Goal: Transaction & Acquisition: Purchase product/service

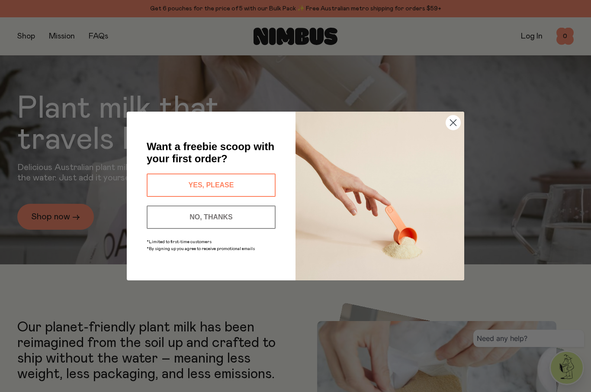
scroll to position [145, 0]
click at [256, 196] on button "YES, PLEASE" at bounding box center [211, 184] width 129 height 23
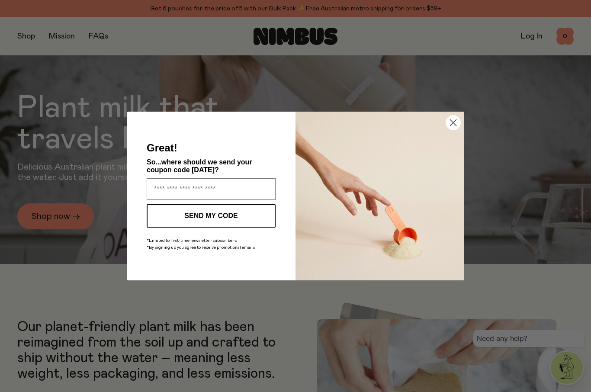
scroll to position [145, 0]
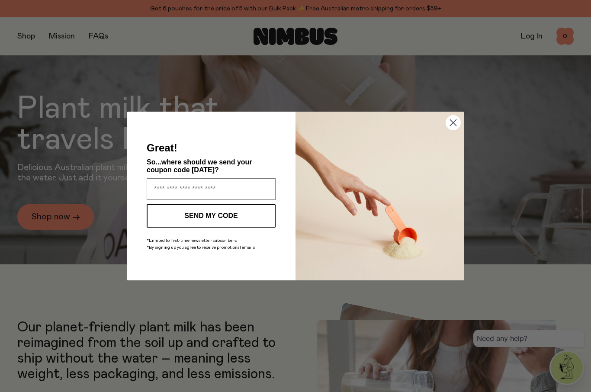
type input "**********"
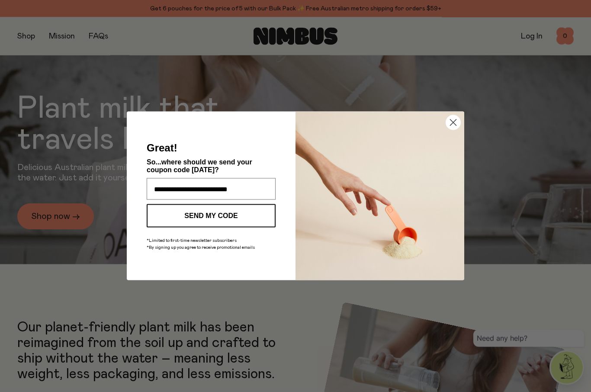
scroll to position [145, 0]
click at [257, 227] on button "SEND MY CODE" at bounding box center [211, 215] width 129 height 23
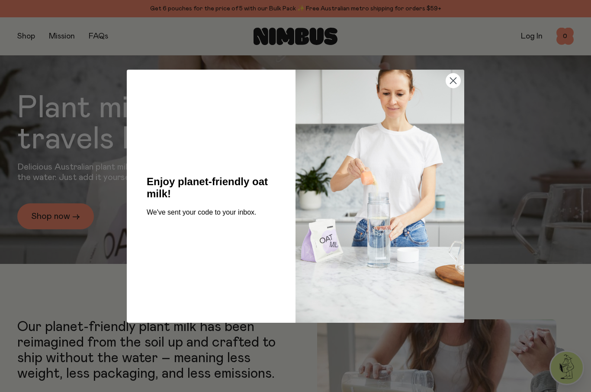
click at [457, 87] on circle "Close dialog" at bounding box center [453, 80] width 14 height 14
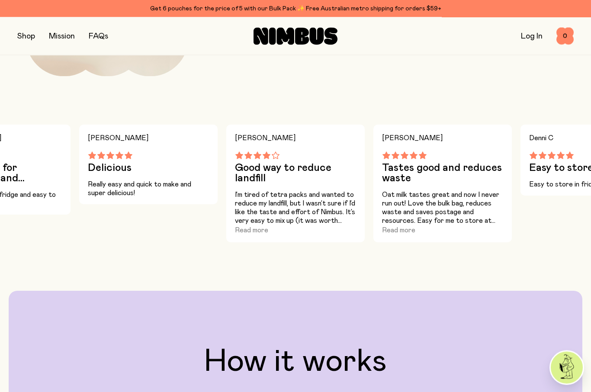
scroll to position [1127, 0]
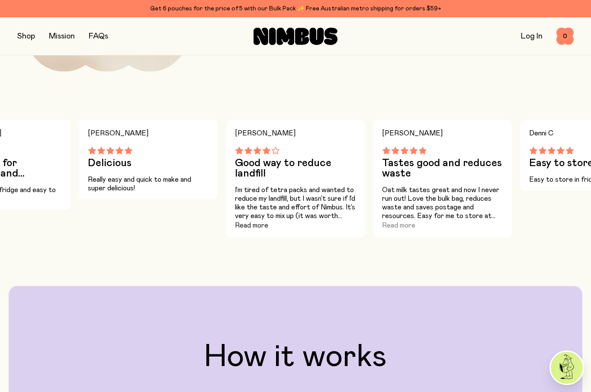
click at [263, 230] on button "Read more" at bounding box center [251, 225] width 33 height 10
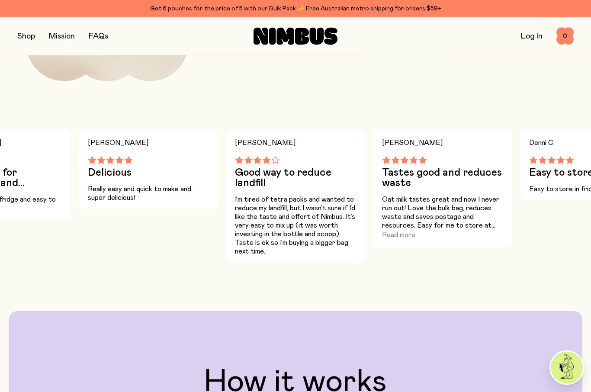
scroll to position [1114, 0]
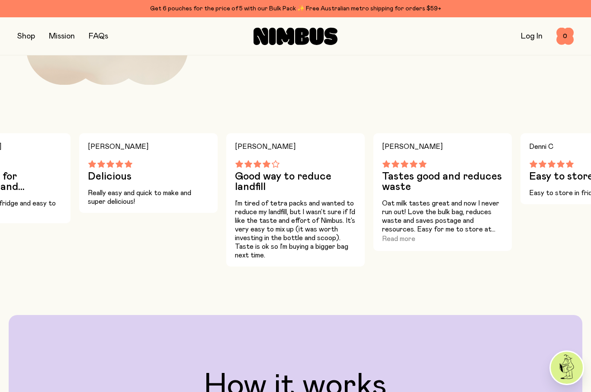
click at [476, 309] on main "Our planet-friendly plant milk has been reimagined from the soil up and crafted…" at bounding box center [295, 328] width 591 height 2065
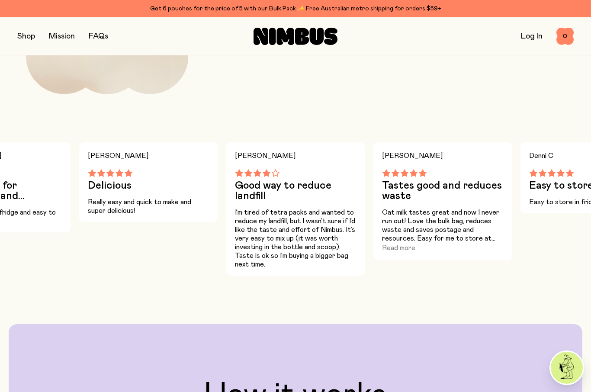
scroll to position [1104, 0]
click at [396, 253] on button "Read more" at bounding box center [398, 248] width 33 height 10
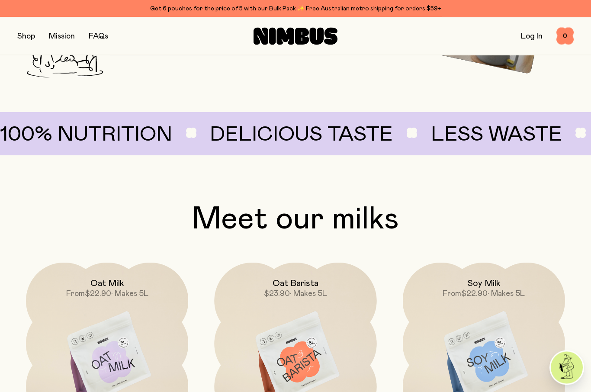
scroll to position [587, 0]
click at [102, 36] on link "FAQs" at bounding box center [98, 36] width 19 height 8
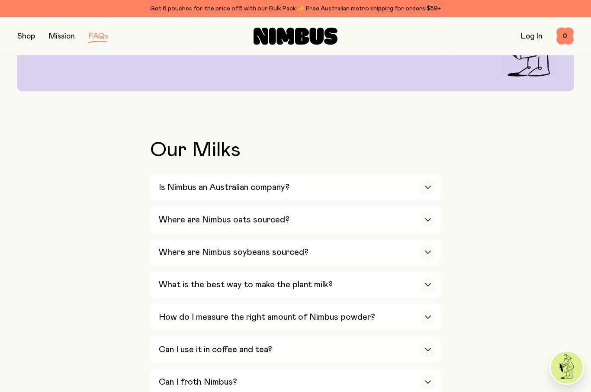
scroll to position [119, 0]
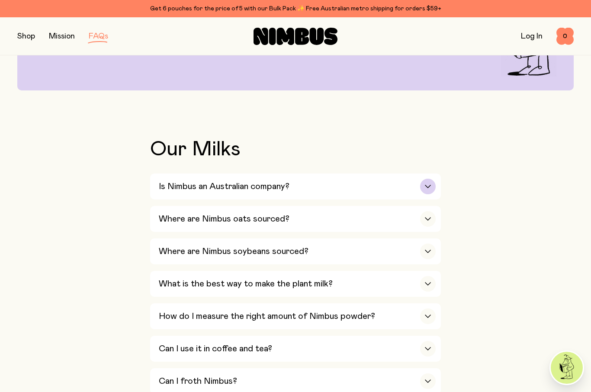
click at [433, 178] on div "Is Nimbus an Australian company?" at bounding box center [297, 186] width 277 height 26
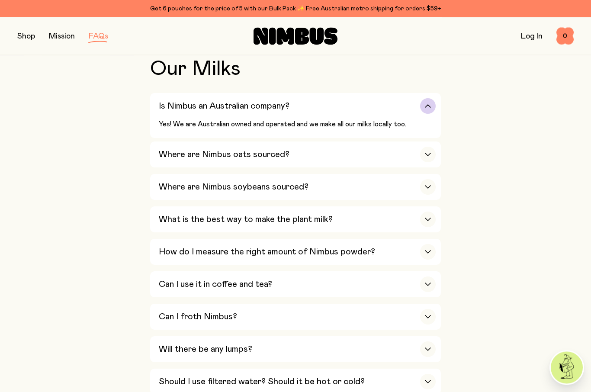
scroll to position [200, 0]
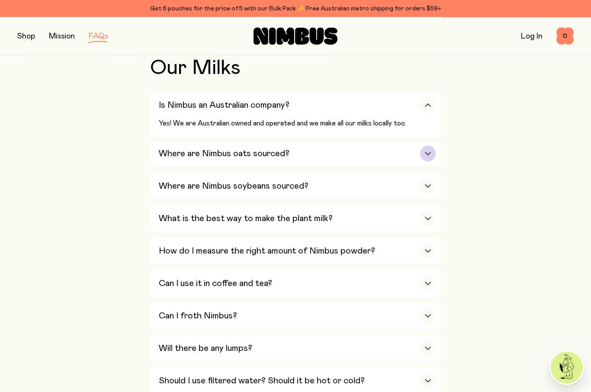
click at [424, 156] on div "button" at bounding box center [428, 154] width 16 height 16
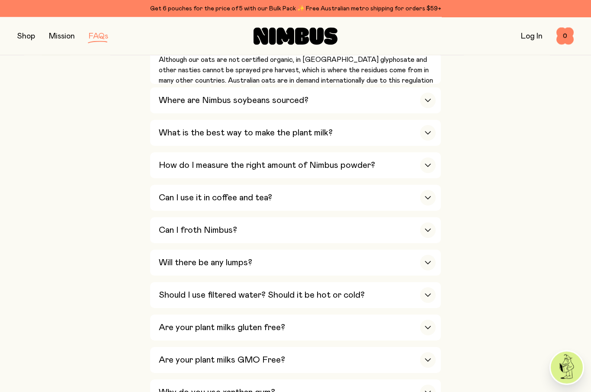
scroll to position [345, 0]
click at [426, 131] on icon "button" at bounding box center [427, 132] width 5 height 3
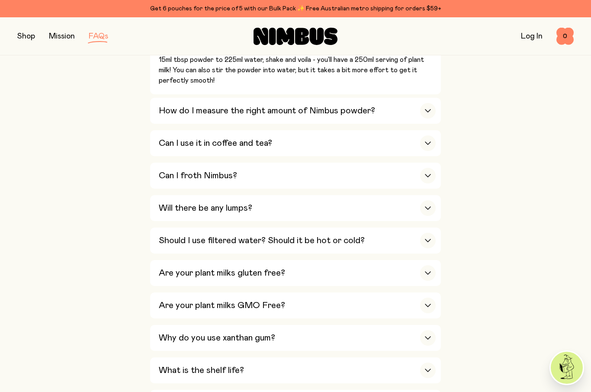
scroll to position [478, 0]
click at [431, 110] on icon "button" at bounding box center [427, 111] width 7 height 3
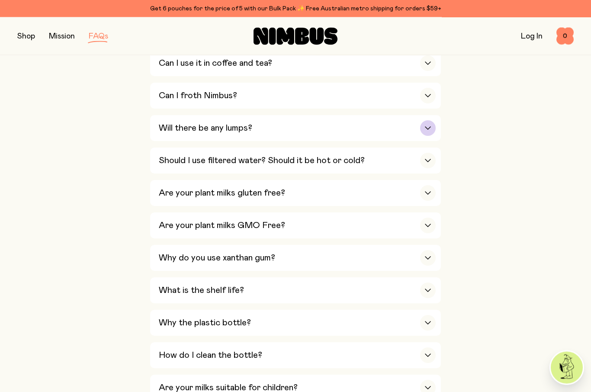
click at [429, 115] on div "Will there be any lumps?" at bounding box center [297, 128] width 277 height 26
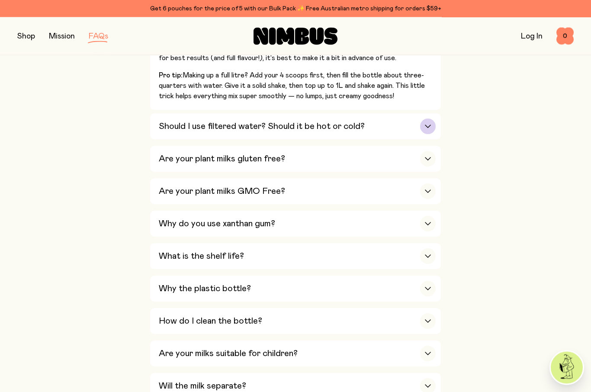
click at [428, 119] on div "button" at bounding box center [428, 127] width 16 height 16
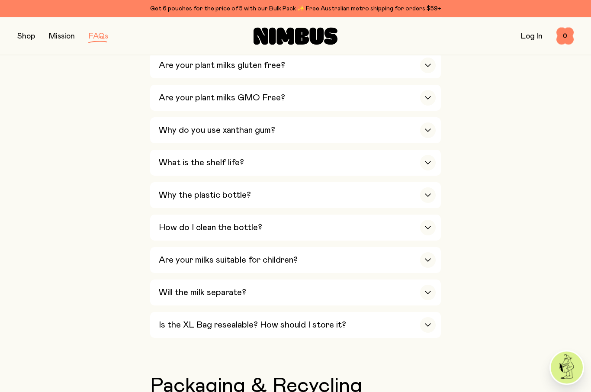
scroll to position [559, 0]
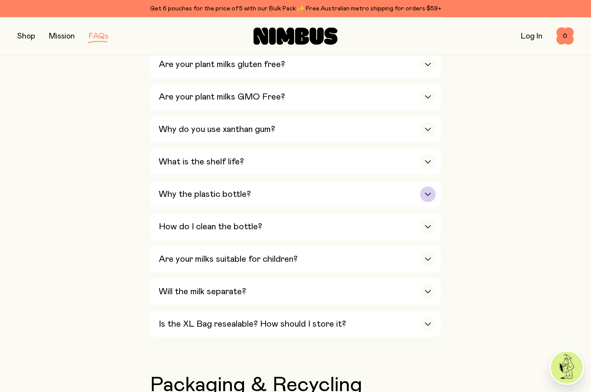
click at [427, 187] on div "button" at bounding box center [428, 195] width 16 height 16
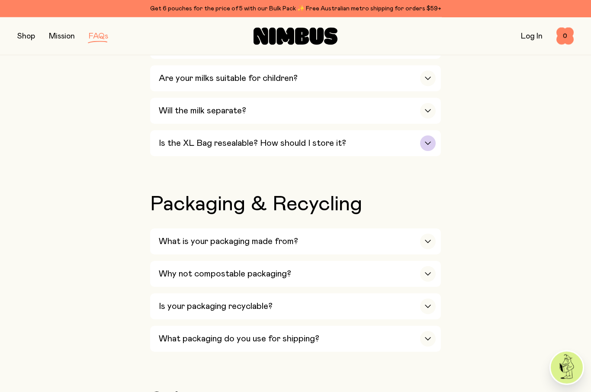
click at [432, 136] on div "button" at bounding box center [428, 144] width 16 height 16
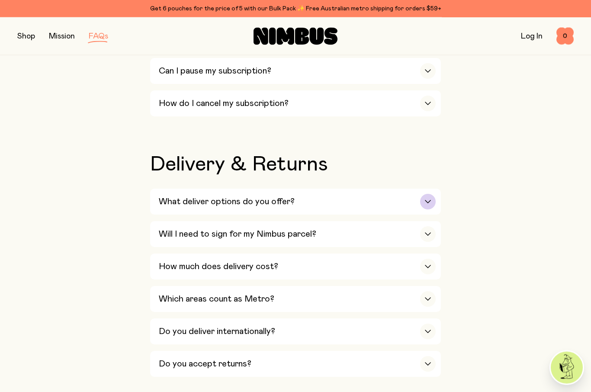
click at [429, 194] on div "button" at bounding box center [428, 202] width 16 height 16
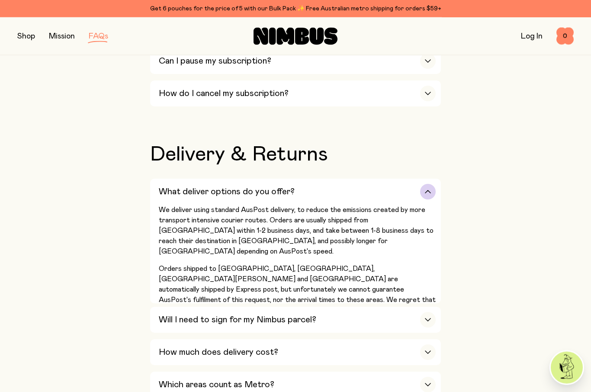
scroll to position [1277, 0]
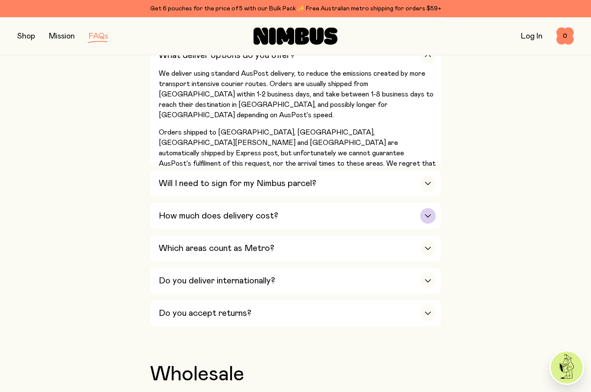
click at [433, 208] on div "button" at bounding box center [428, 216] width 16 height 16
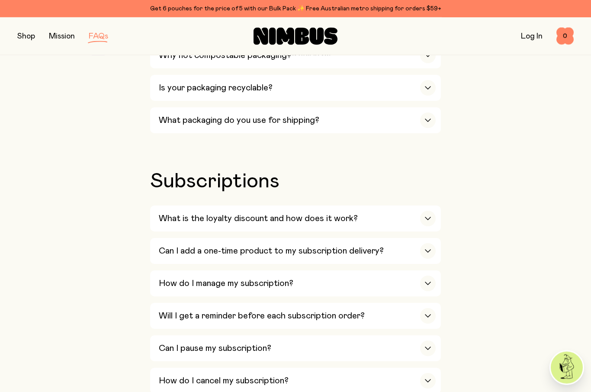
scroll to position [986, 0]
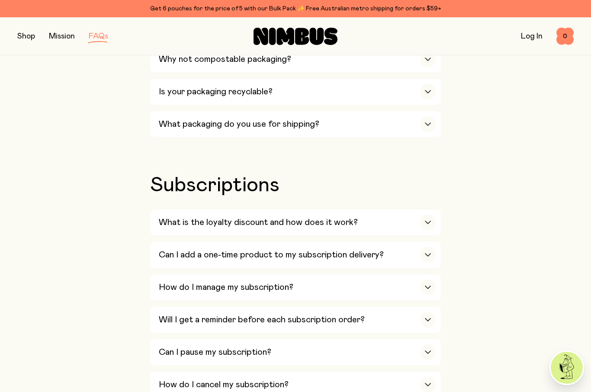
click at [535, 37] on link "Log In" at bounding box center [532, 36] width 22 height 8
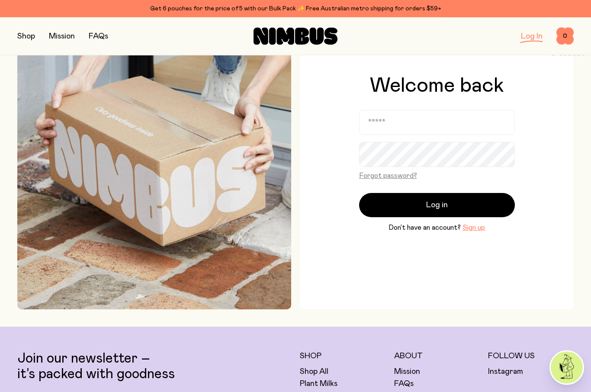
scroll to position [73, 0]
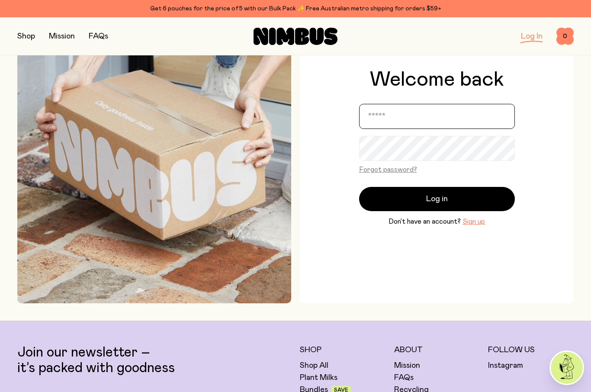
click at [442, 129] on input "email" at bounding box center [437, 116] width 156 height 25
type input "**********"
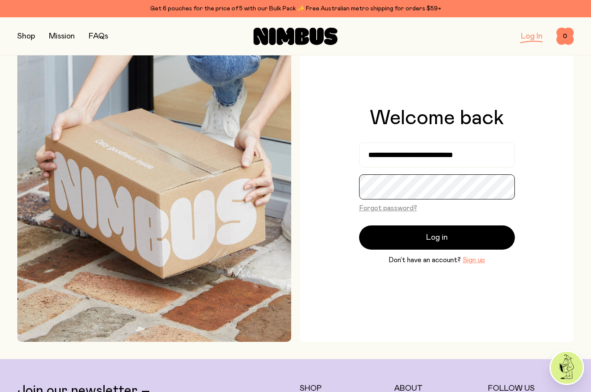
scroll to position [0, 0]
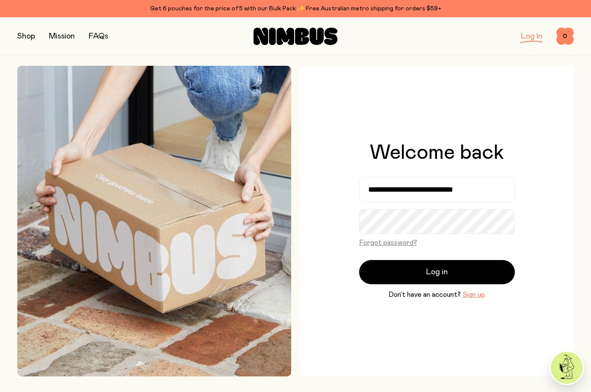
click at [26, 33] on button "button" at bounding box center [26, 36] width 18 height 12
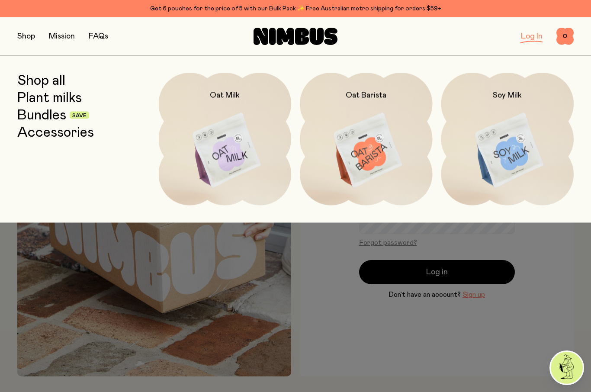
click at [60, 86] on link "Shop all" at bounding box center [41, 81] width 48 height 16
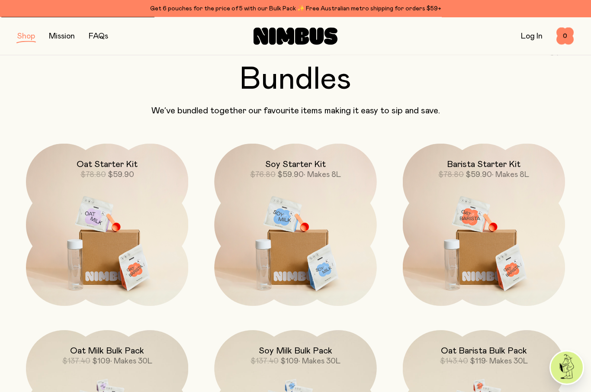
scroll to position [513, 0]
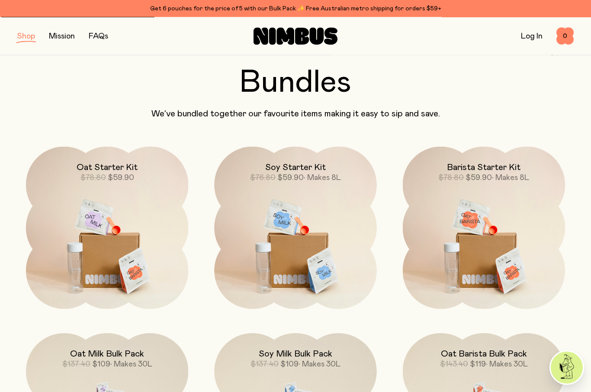
click at [103, 233] on img at bounding box center [107, 242] width 162 height 191
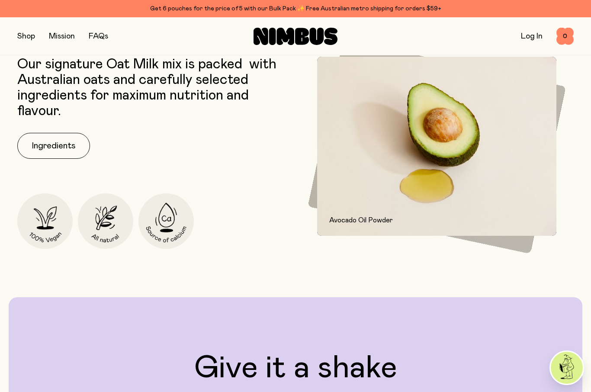
scroll to position [1207, 0]
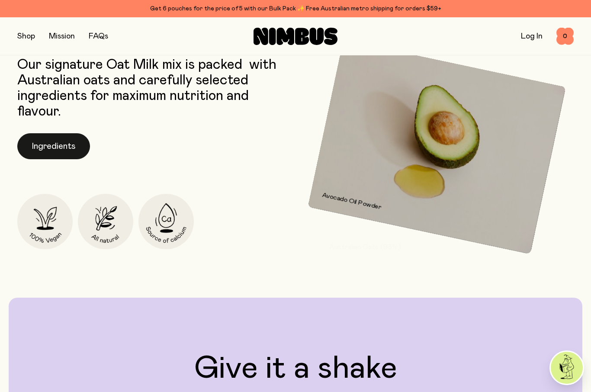
click at [71, 150] on button "Ingredients" at bounding box center [53, 146] width 73 height 26
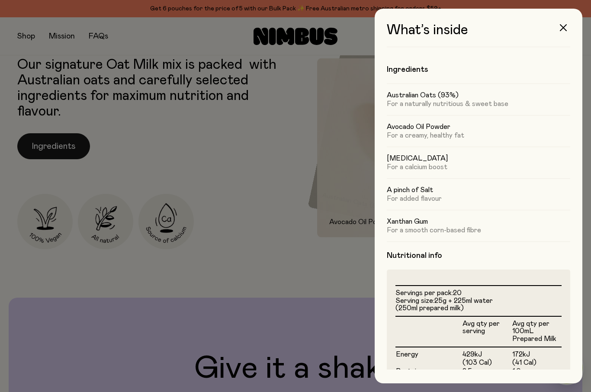
click at [565, 28] on icon "button" at bounding box center [563, 27] width 7 height 7
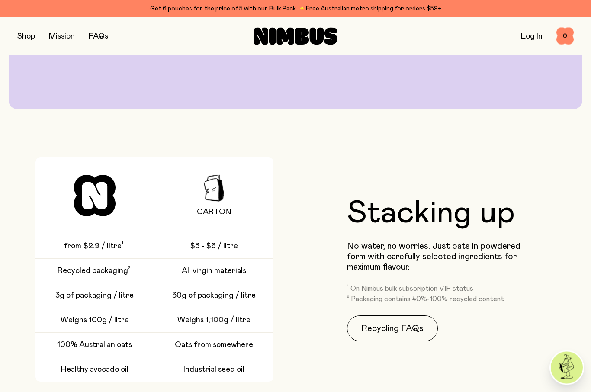
scroll to position [1762, 0]
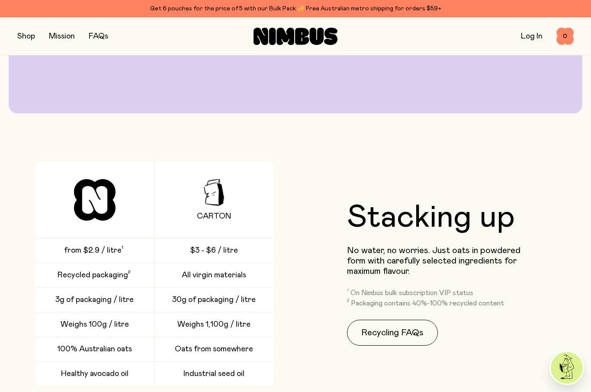
click at [29, 41] on button "button" at bounding box center [26, 36] width 18 height 12
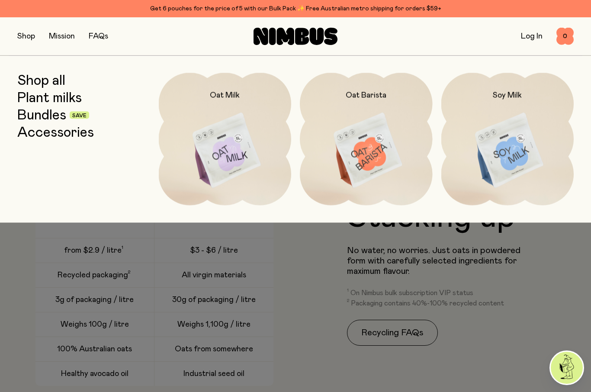
click at [55, 131] on link "Accessories" at bounding box center [55, 133] width 77 height 16
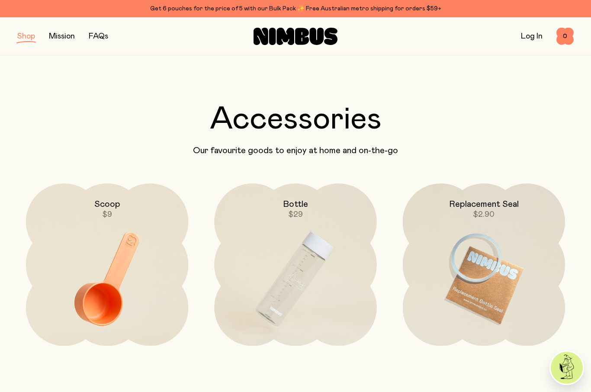
click at [68, 39] on link "Mission" at bounding box center [62, 36] width 26 height 8
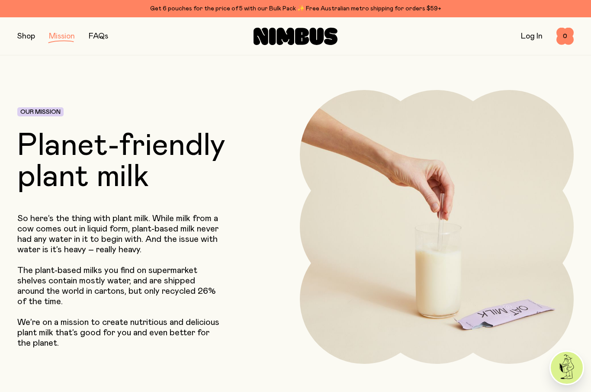
click at [29, 35] on button "button" at bounding box center [26, 36] width 18 height 12
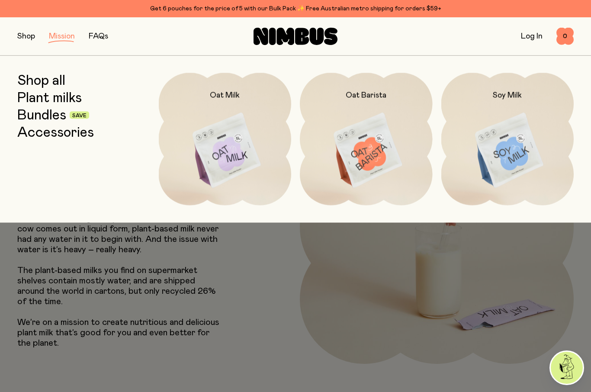
click at [53, 117] on link "Bundles" at bounding box center [41, 115] width 49 height 16
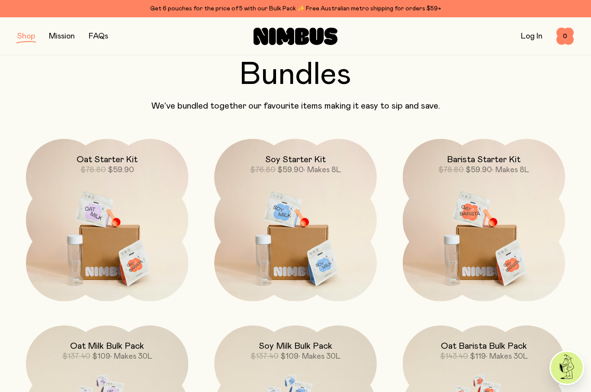
scroll to position [44, 0]
click at [512, 170] on span "• Makes 8L" at bounding box center [510, 170] width 37 height 8
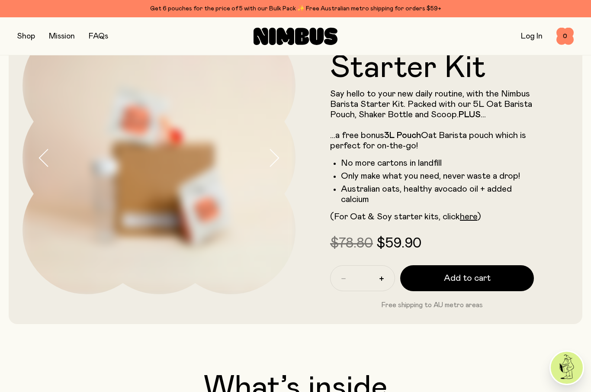
scroll to position [59, 0]
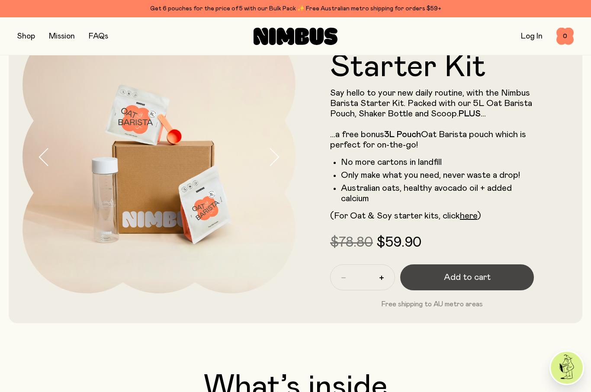
click at [496, 279] on button "Add to cart" at bounding box center [467, 277] width 134 height 26
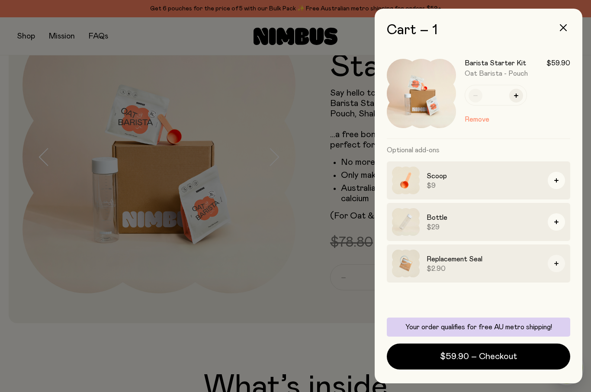
click at [557, 261] on button "button" at bounding box center [555, 263] width 17 height 17
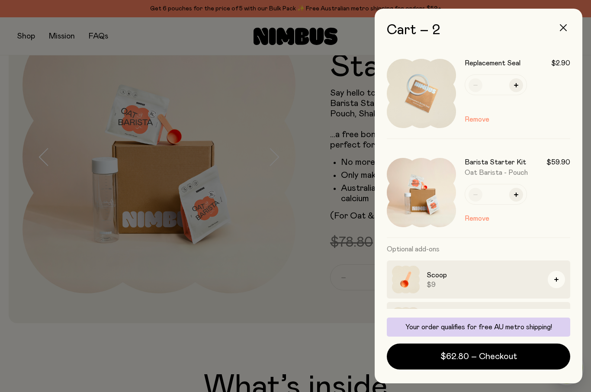
click at [561, 22] on button "button" at bounding box center [563, 27] width 21 height 21
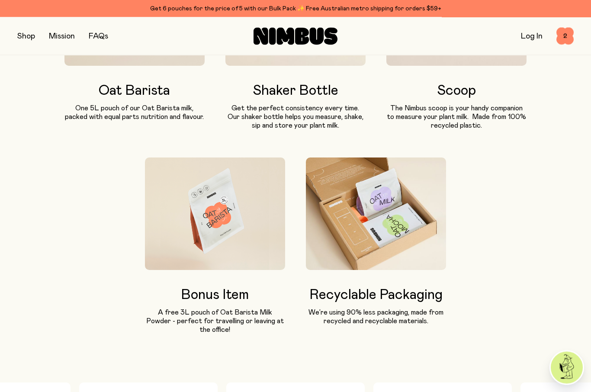
scroll to position [536, 0]
click at [32, 39] on button "button" at bounding box center [26, 36] width 18 height 12
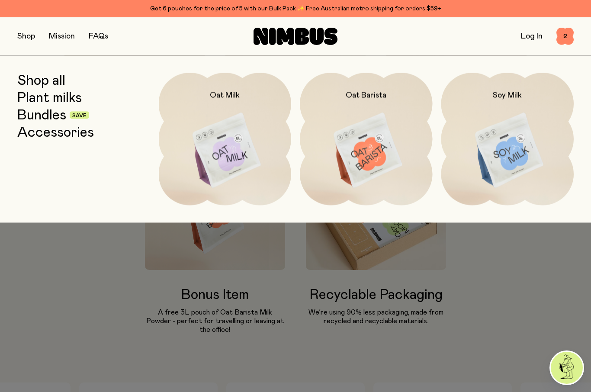
click at [57, 97] on link "Plant milks" at bounding box center [49, 98] width 64 height 16
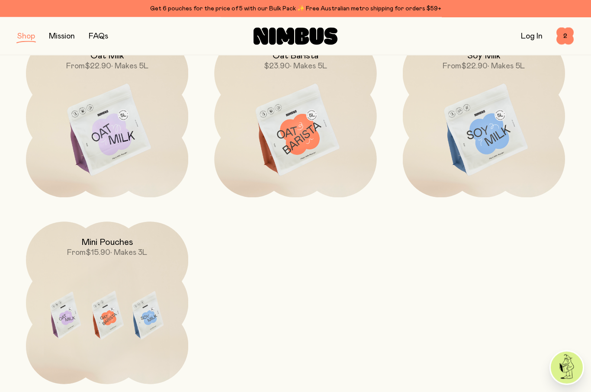
scroll to position [150, 0]
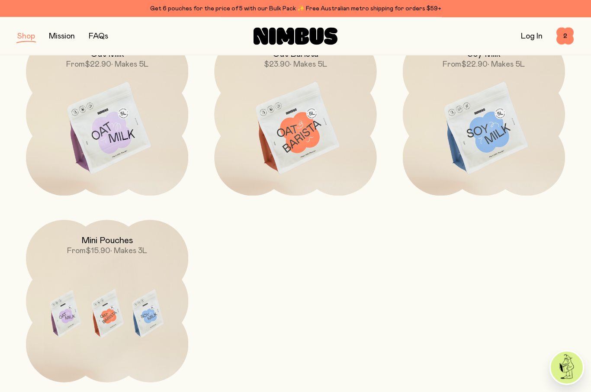
click at [127, 248] on span "• Makes 3L" at bounding box center [128, 251] width 37 height 8
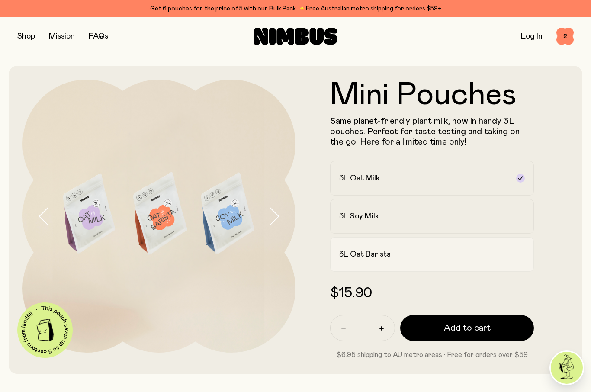
click at [502, 258] on div "3L Oat Barista" at bounding box center [424, 254] width 170 height 10
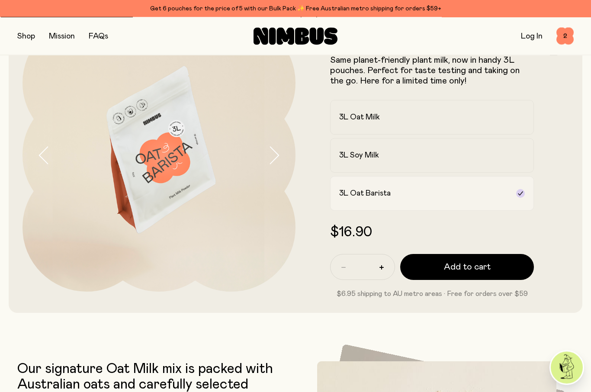
scroll to position [61, 0]
click at [384, 268] on button "button" at bounding box center [382, 267] width 14 height 14
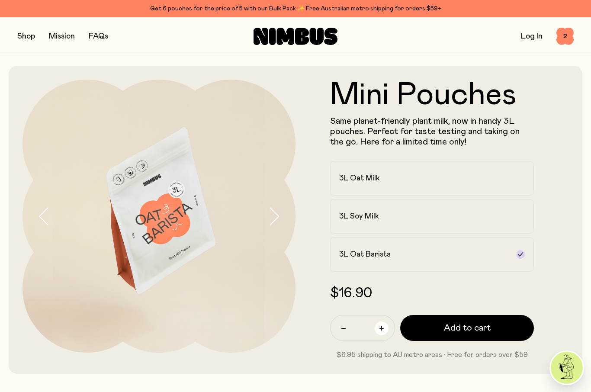
scroll to position [0, 0]
click at [26, 34] on button "button" at bounding box center [26, 36] width 18 height 12
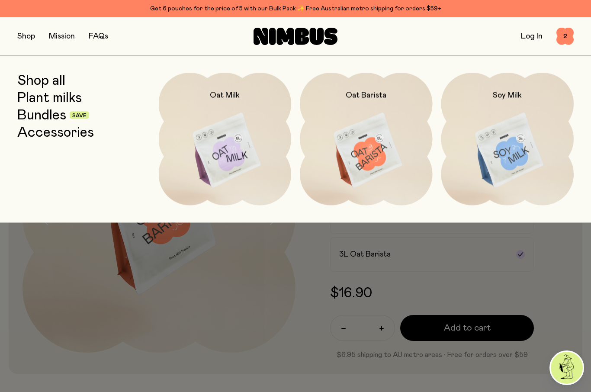
click at [469, 334] on div at bounding box center [295, 196] width 591 height 392
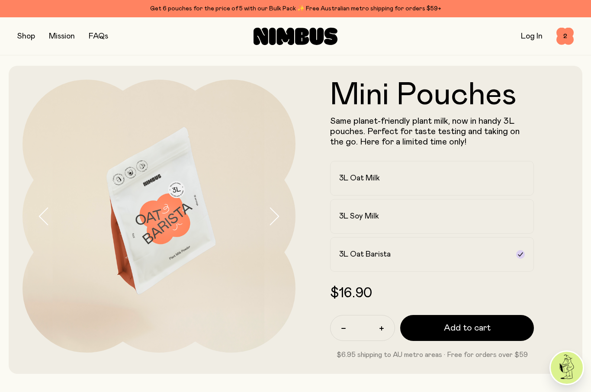
click at [31, 32] on button "button" at bounding box center [26, 36] width 18 height 12
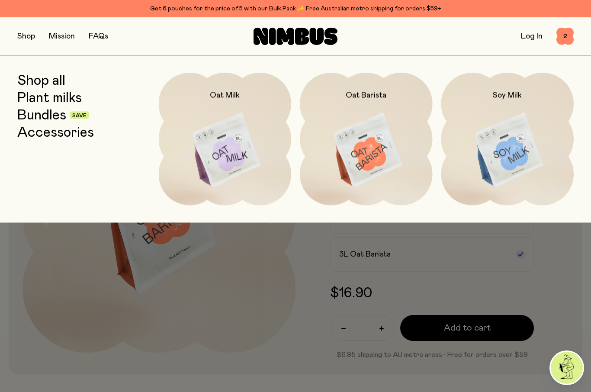
click at [465, 335] on div at bounding box center [295, 196] width 591 height 392
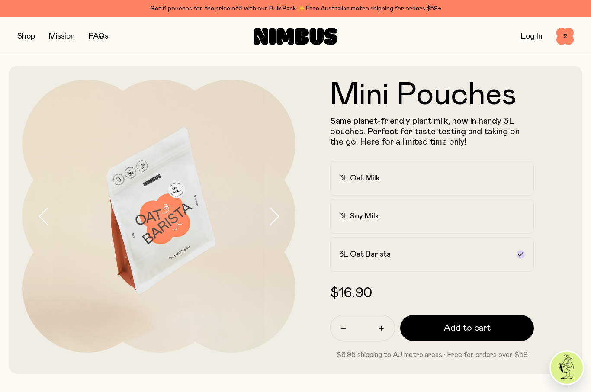
click at [27, 35] on button "button" at bounding box center [26, 36] width 18 height 12
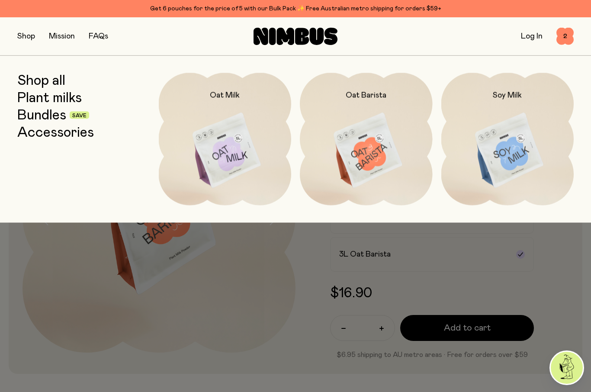
click at [44, 95] on link "Plant milks" at bounding box center [49, 98] width 64 height 16
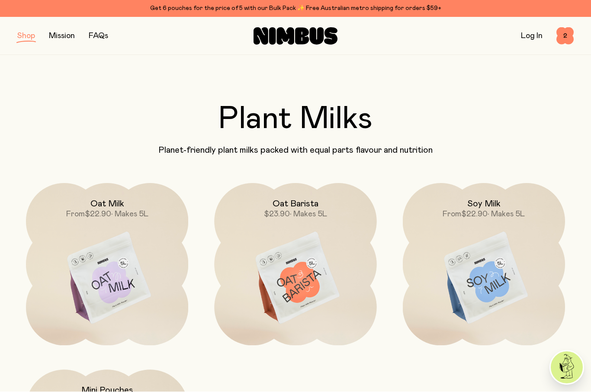
scroll to position [0, 0]
click at [567, 36] on span "2" at bounding box center [564, 36] width 17 height 17
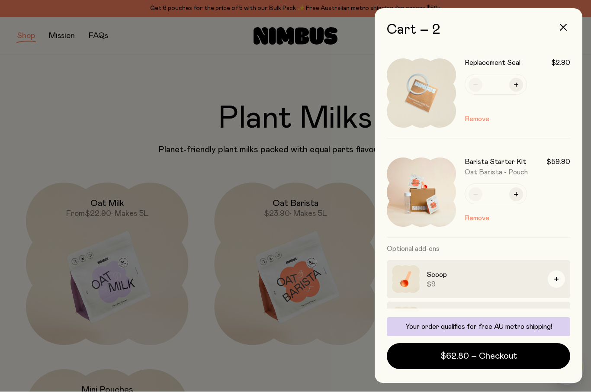
scroll to position [30, 0]
click at [301, 339] on div at bounding box center [295, 196] width 591 height 392
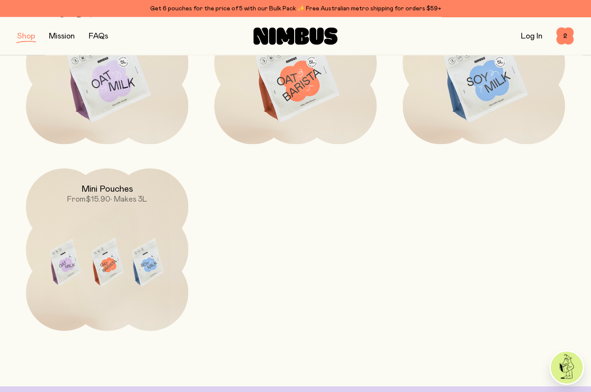
scroll to position [202, 0]
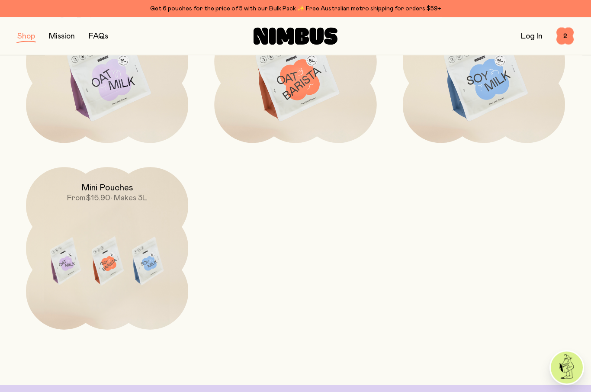
click at [150, 228] on img at bounding box center [107, 262] width 162 height 191
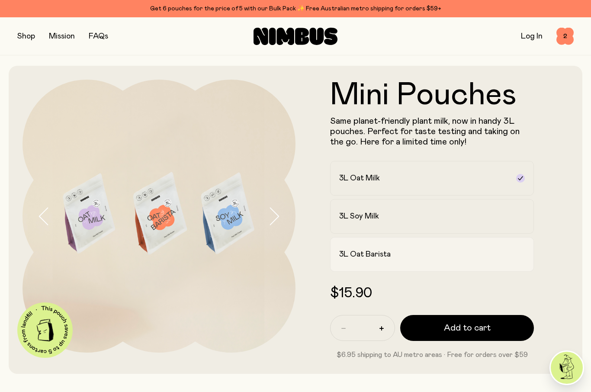
click at [419, 263] on label "3L Oat Barista" at bounding box center [432, 254] width 204 height 35
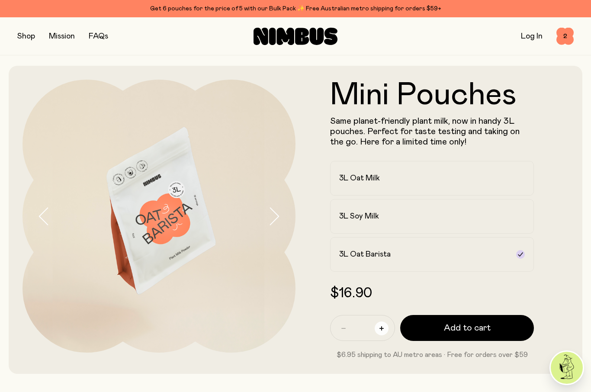
click at [382, 334] on button "button" at bounding box center [382, 328] width 14 height 14
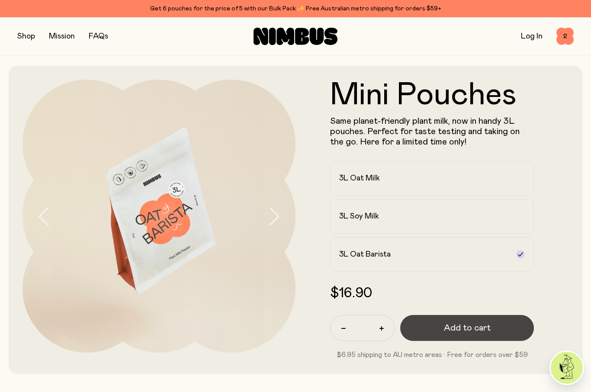
click at [470, 333] on span "Add to cart" at bounding box center [467, 328] width 47 height 12
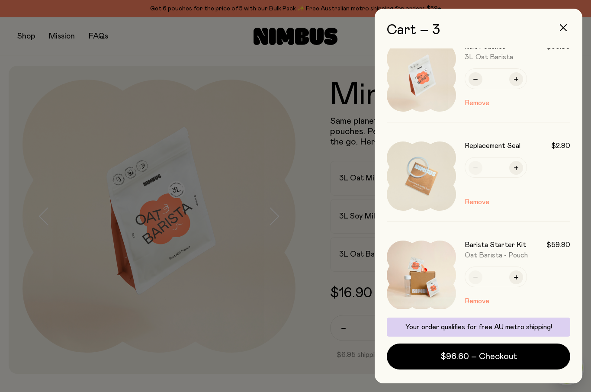
scroll to position [18, 0]
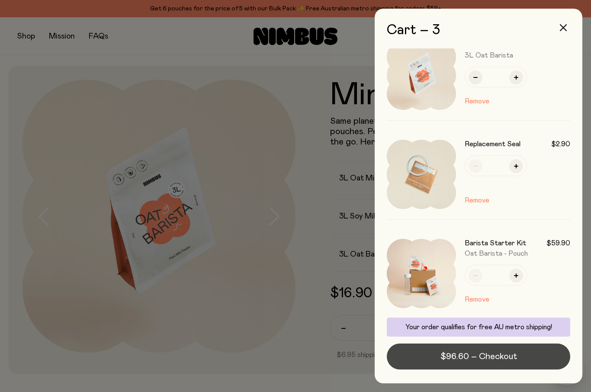
click at [534, 362] on button "$96.60 – Checkout" at bounding box center [478, 356] width 183 height 26
